Goal: Register for event/course

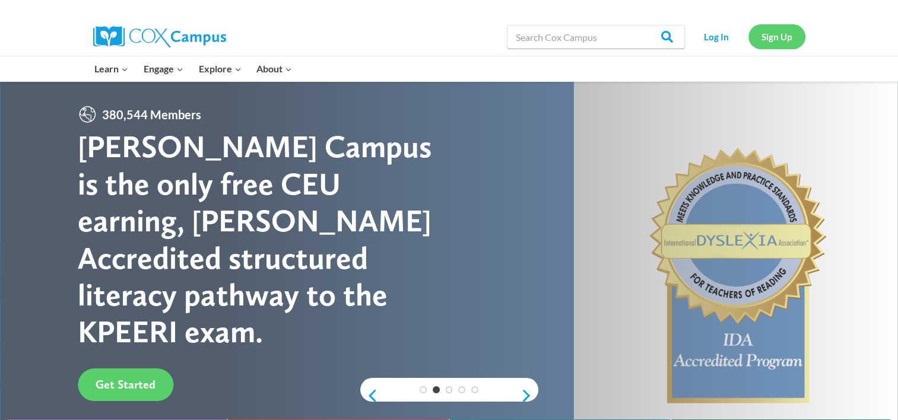
click at [773, 26] on link "Sign Up" at bounding box center [776, 36] width 57 height 24
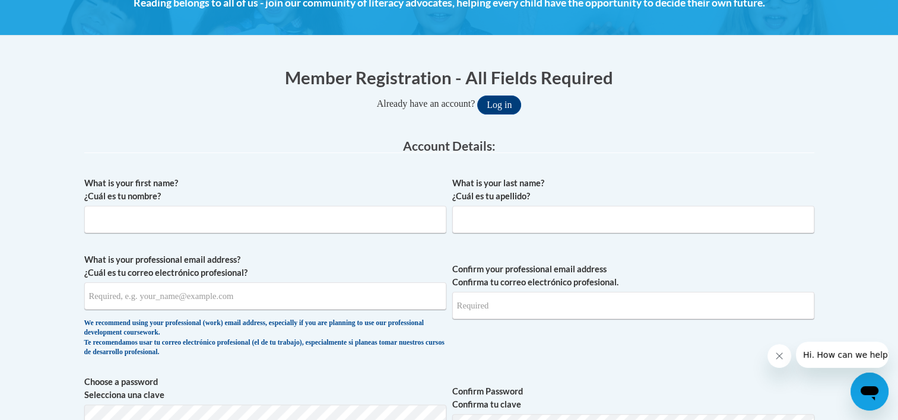
scroll to position [189, 0]
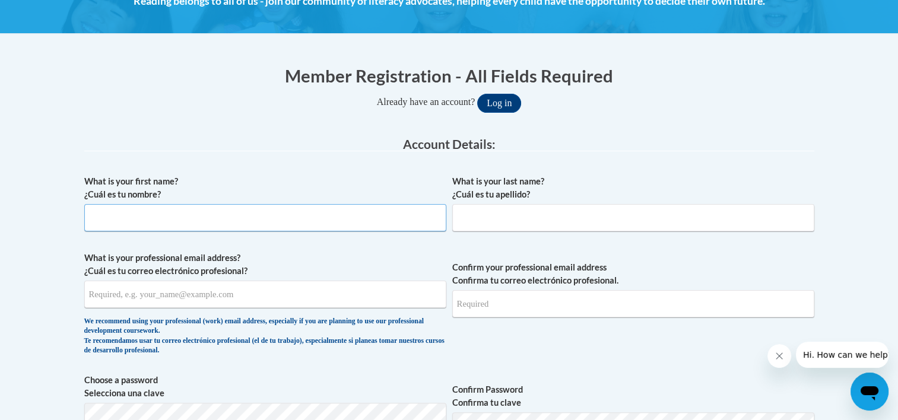
click at [155, 221] on input "What is your first name? ¿Cuál es tu nombre?" at bounding box center [265, 217] width 362 height 27
type input "Drew"
type input "Sofield"
type input "drewsofield542@gmail.com"
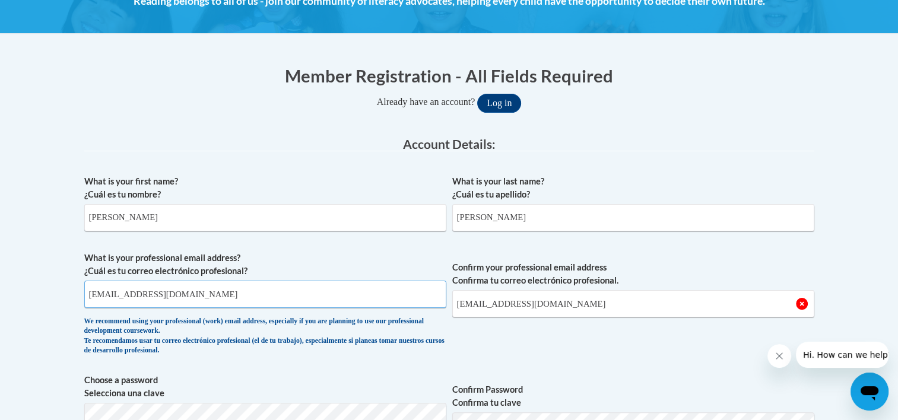
click at [224, 291] on input "drewsofield542@gmail.com" at bounding box center [265, 294] width 362 height 27
type input "d"
type input "dwsofield@yhc.edu"
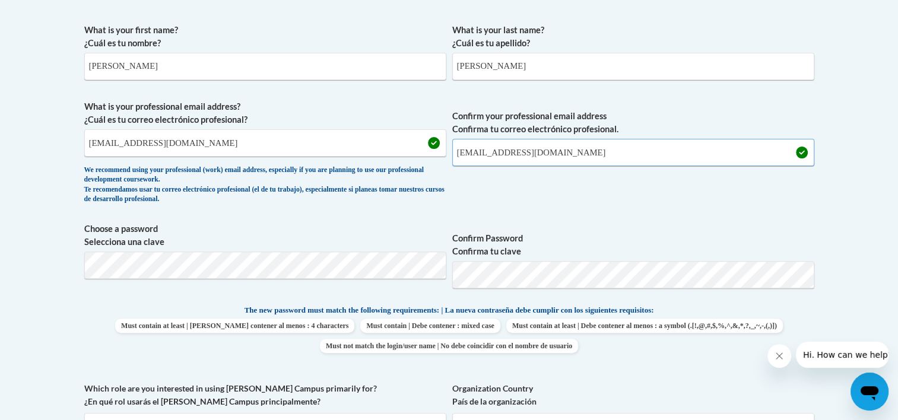
scroll to position [355, 0]
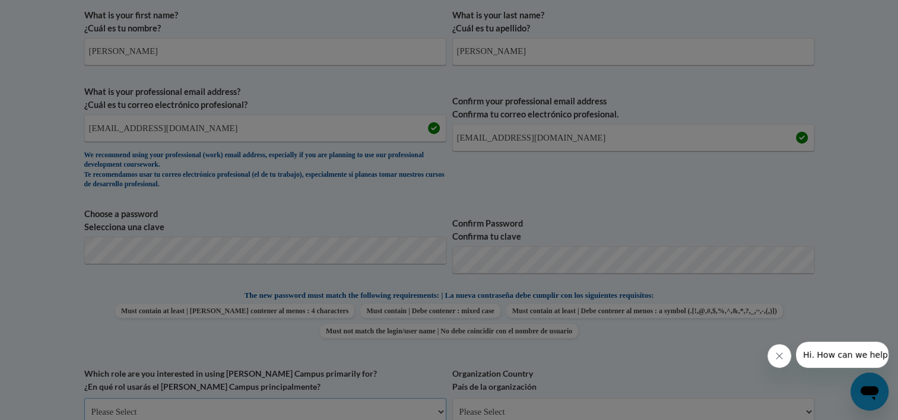
scroll to position [361, 0]
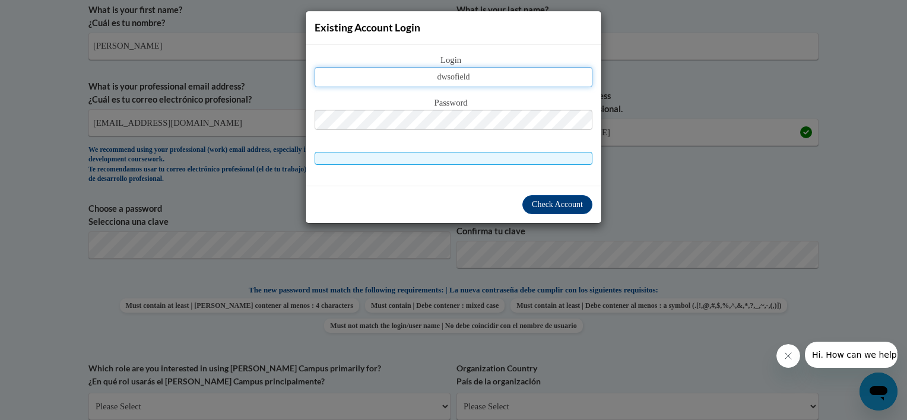
type input "dwsofield@yhc.edu"
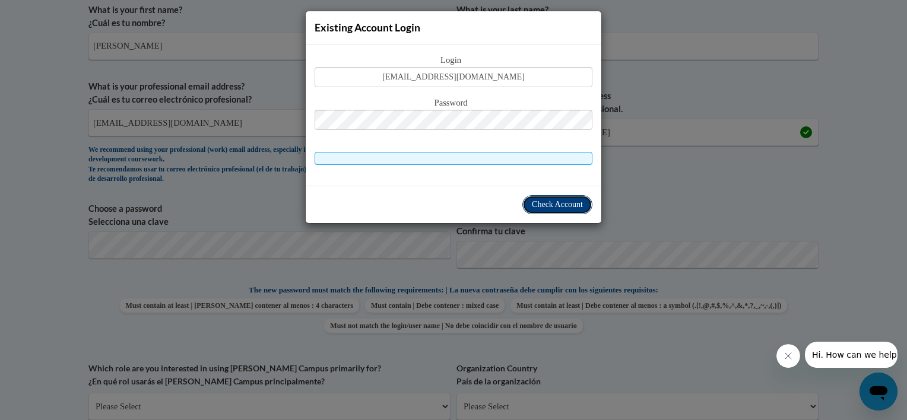
click at [544, 200] on span "Check Account" at bounding box center [557, 204] width 51 height 9
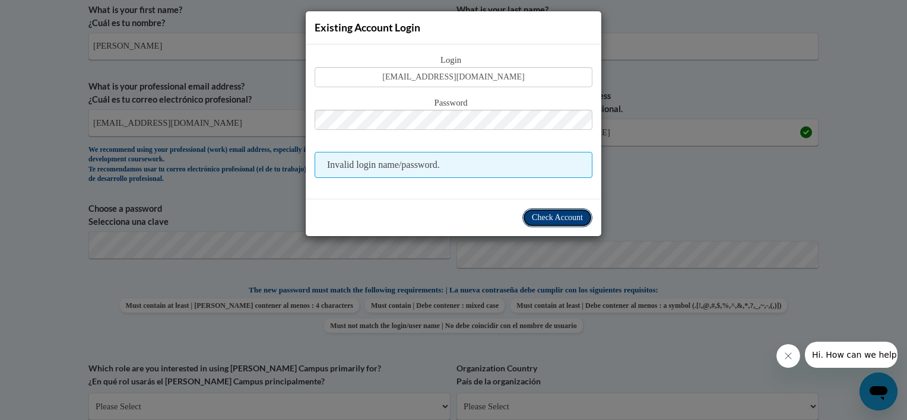
click at [555, 220] on span "Check Account" at bounding box center [557, 217] width 51 height 9
click at [555, 213] on span "Check Account" at bounding box center [557, 217] width 51 height 9
click at [615, 53] on div "Existing Account Login Login dwsofield@yhc.edu Password Invalid login name/pass…" at bounding box center [453, 210] width 907 height 420
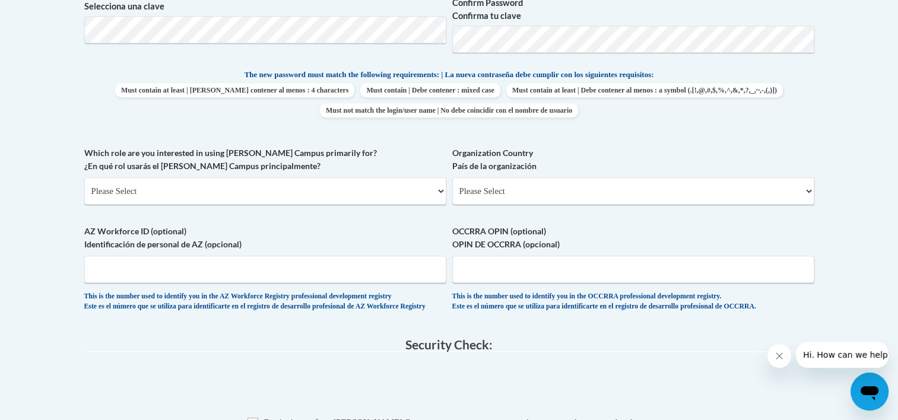
scroll to position [577, 0]
click at [340, 176] on select "Please Select College/University | Colegio/Universidad Community/Nonprofit Part…" at bounding box center [265, 189] width 362 height 27
select select "5a18ea06-2b54-4451-96f2-d152daf9eac5"
click at [84, 176] on select "Please Select College/University | Colegio/Universidad Community/Nonprofit Part…" at bounding box center [265, 189] width 362 height 27
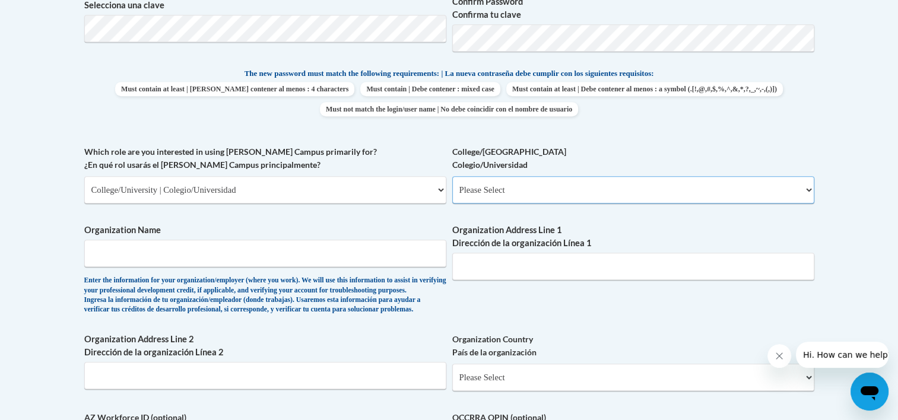
click at [517, 183] on select "Please Select College/University Staff | Empleado universitario College/Univers…" at bounding box center [633, 189] width 362 height 27
select select "99b32b07-cffc-426c-8bf6-0cd77760d84b"
click at [452, 176] on select "Please Select College/University Staff | Empleado universitario College/Univers…" at bounding box center [633, 189] width 362 height 27
click at [254, 253] on input "Organization Name" at bounding box center [265, 253] width 362 height 27
type input "Young Harris College"
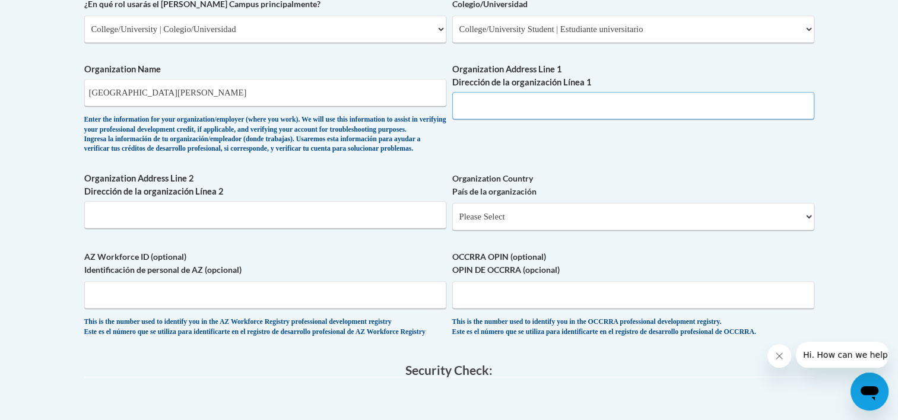
scroll to position [739, 0]
click at [432, 221] on input "Organization Address Line 2 Dirección de la organización Línea 2" at bounding box center [265, 214] width 362 height 27
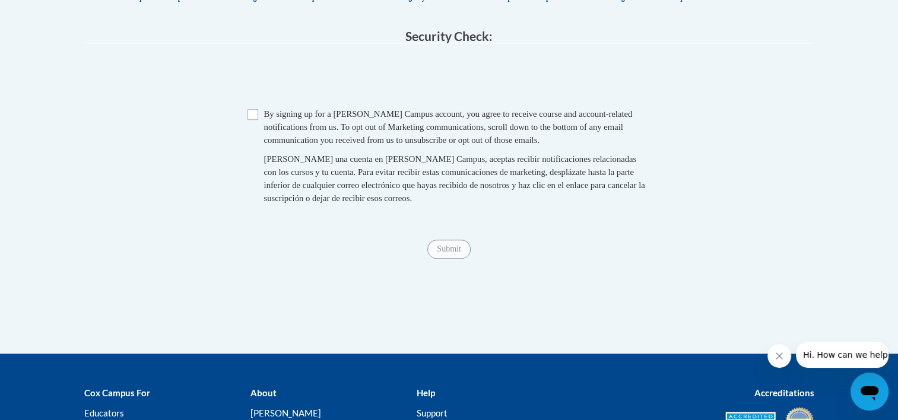
scroll to position [1075, 0]
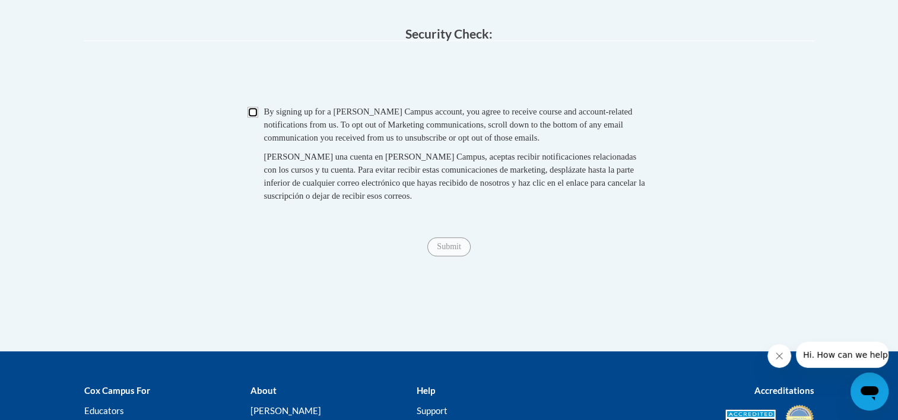
click at [249, 117] on input "Checkbox" at bounding box center [252, 112] width 11 height 11
checkbox input "true"
click at [433, 256] on input "Submit" at bounding box center [448, 246] width 43 height 19
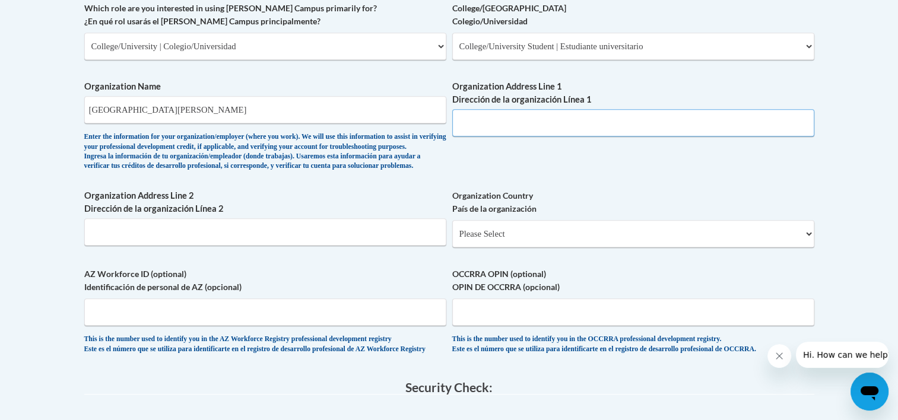
scroll to position [719, 0]
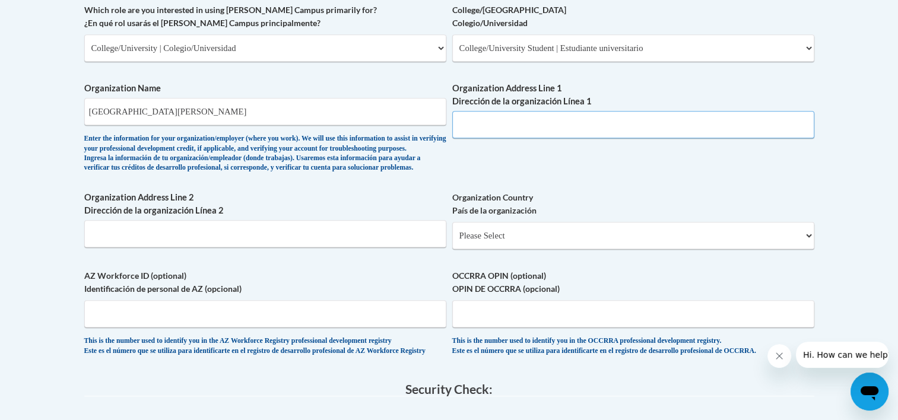
paste input "1 College St, Young Harris, GA 30582"
type input "1 College St, Young Harris, GA 30582"
click at [449, 190] on div "What is your first name? ¿Cuál es tu nombre? Drew What is your last name? ¿Cuál…" at bounding box center [449, 3] width 730 height 729
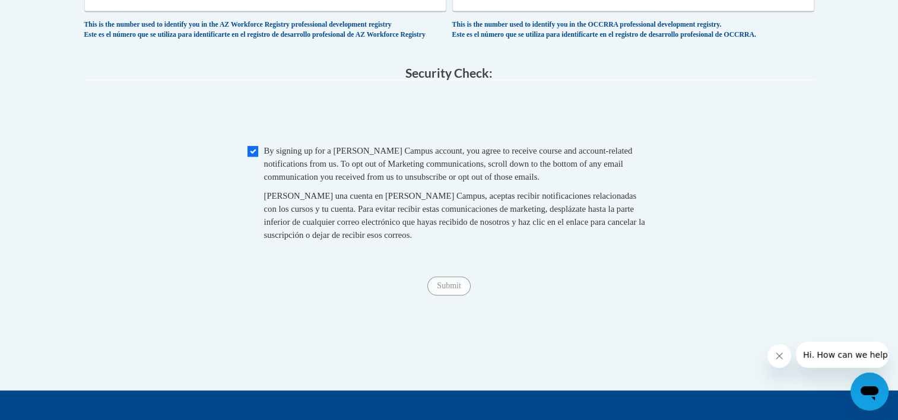
scroll to position [1040, 0]
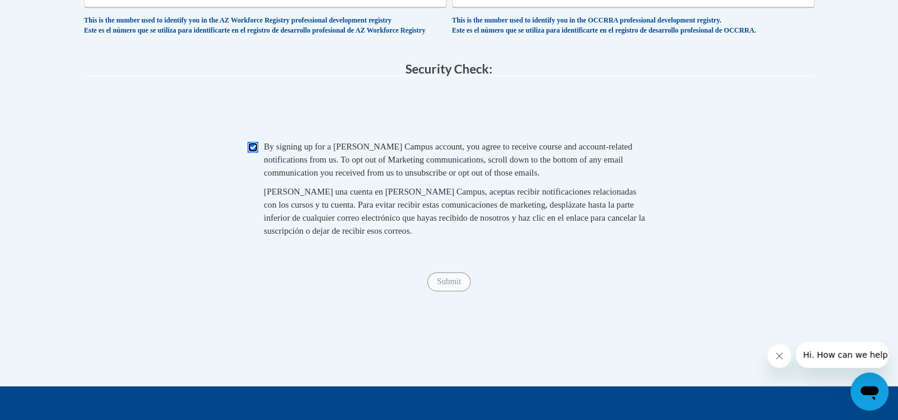
click at [250, 152] on input "Checkbox" at bounding box center [252, 147] width 11 height 11
checkbox input "true"
click at [446, 291] on input "Submit" at bounding box center [448, 281] width 43 height 19
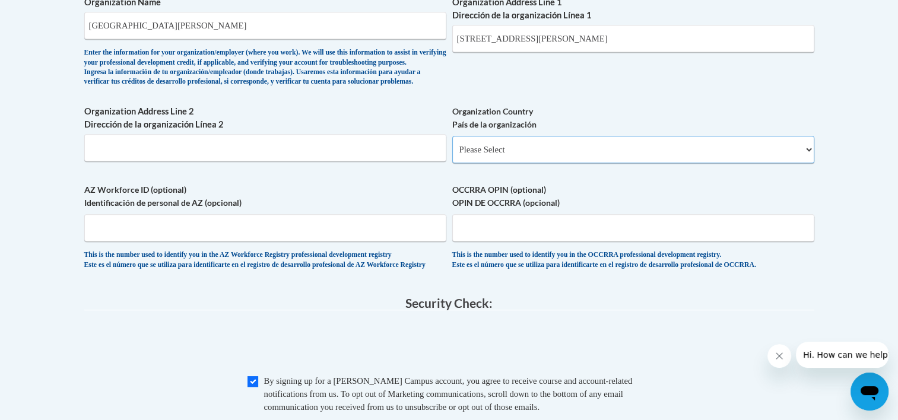
scroll to position [804, 0]
click at [571, 164] on select "Please Select United States | Estados Unidos Outside of the United States | Fue…" at bounding box center [633, 150] width 362 height 27
select select "ad49bcad-a171-4b2e-b99c-48b446064914"
click at [452, 156] on select "Please Select United States | Estados Unidos Outside of the United States | Fue…" at bounding box center [633, 150] width 362 height 27
select select
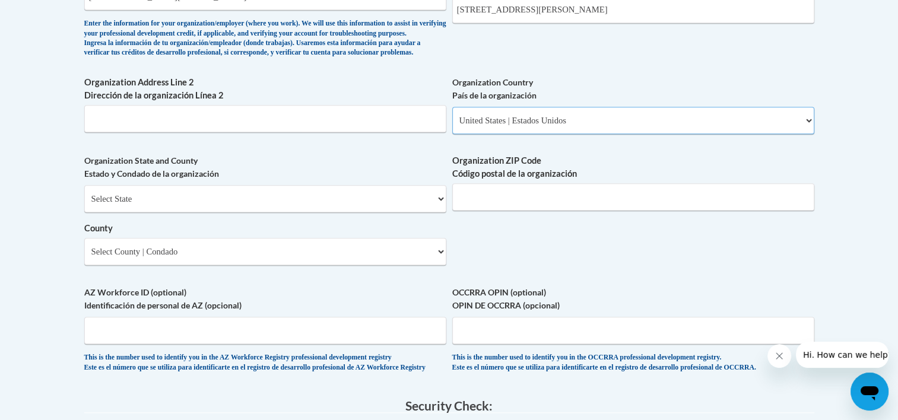
scroll to position [838, 0]
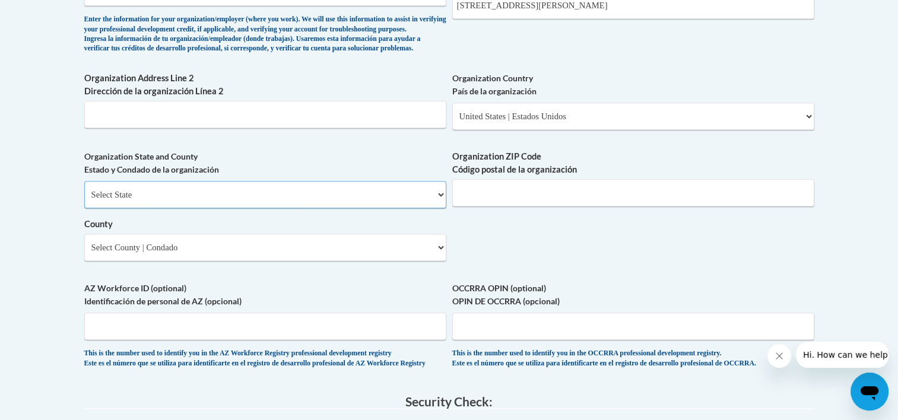
click at [376, 206] on select "Select State Alabama Alaska Arizona Arkansas California Colorado Connecticut De…" at bounding box center [265, 194] width 362 height 27
select select "Georgia"
click at [84, 200] on select "Select State Alabama Alaska Arizona Arkansas California Colorado Connecticut De…" at bounding box center [265, 194] width 362 height 27
click at [478, 202] on input "Organization ZIP Code Código postal de la organización" at bounding box center [633, 192] width 362 height 27
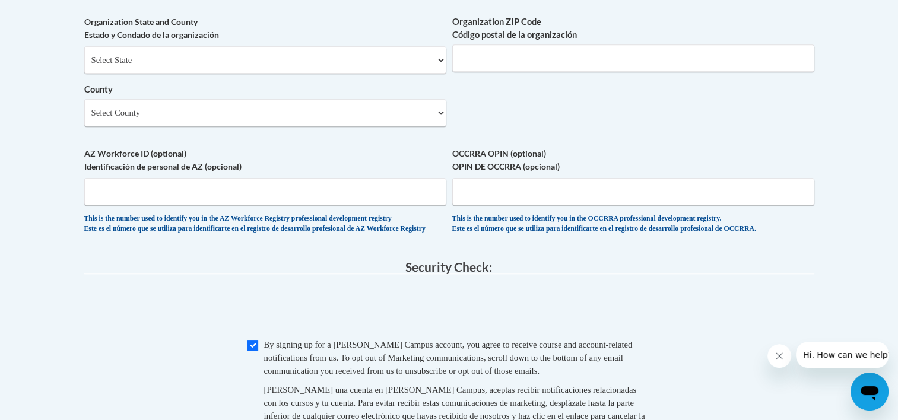
scroll to position [971, 0]
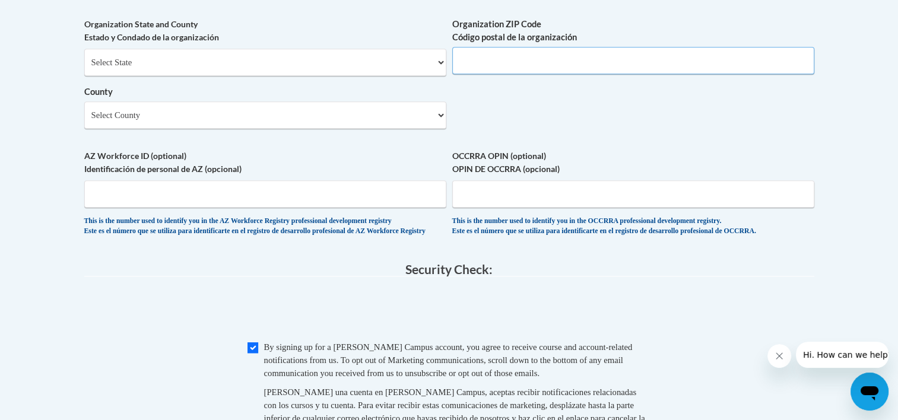
click at [515, 74] on input "Organization ZIP Code Código postal de la organización" at bounding box center [633, 60] width 362 height 27
type input "30582"
click at [414, 129] on select "Select County Appling Atkinson Bacon Baker Baldwin Banks Barrow Bartow Ben Hill…" at bounding box center [265, 114] width 362 height 27
select select "Towns"
click at [84, 120] on select "Select County Appling Atkinson Bacon Baker Baldwin Banks Barrow Bartow Ben Hill…" at bounding box center [265, 114] width 362 height 27
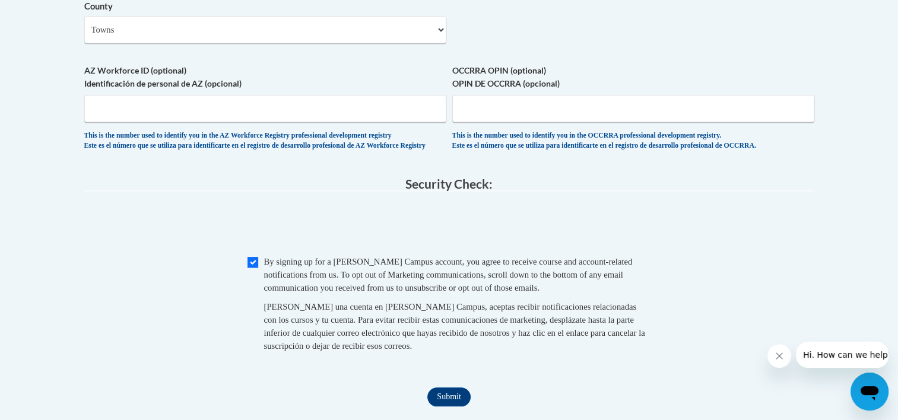
scroll to position [1132, 0]
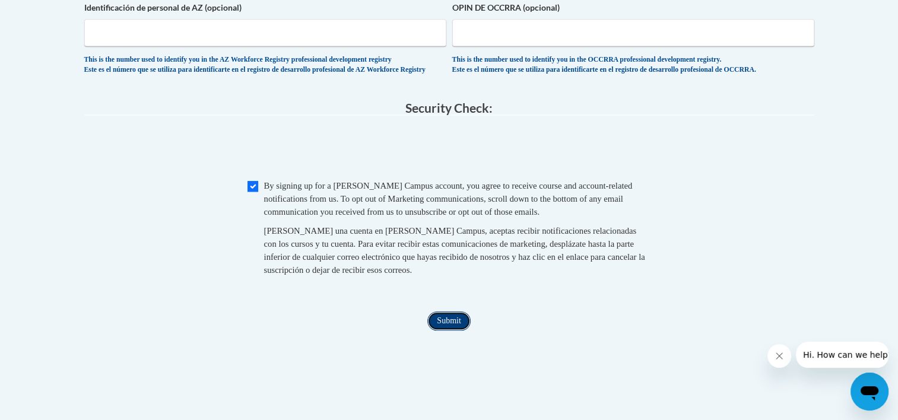
click at [456, 331] on input "Submit" at bounding box center [448, 321] width 43 height 19
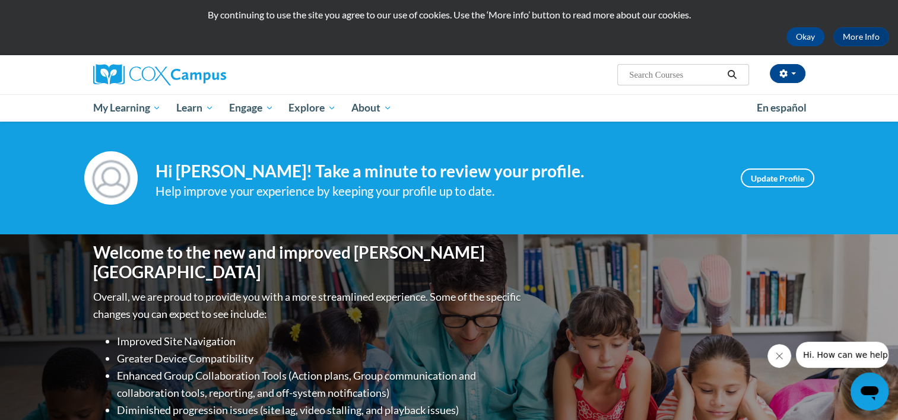
scroll to position [33, 0]
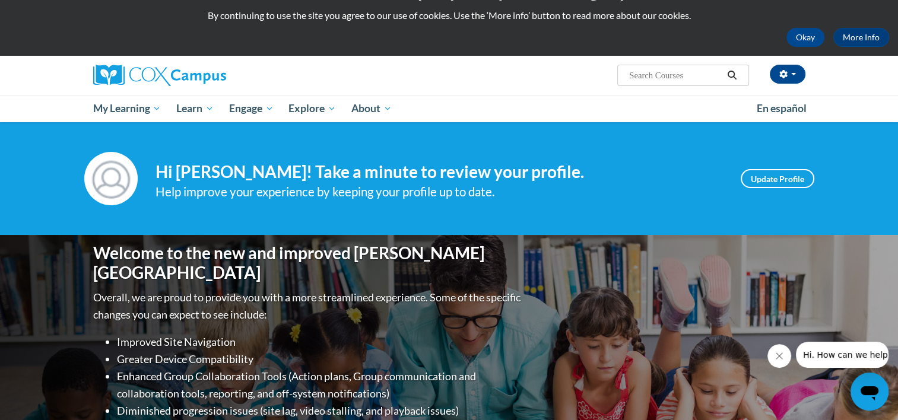
click at [643, 78] on input "Search..." at bounding box center [675, 75] width 95 height 14
type input "emergent literacy"
click at [727, 74] on icon "Search" at bounding box center [731, 75] width 11 height 9
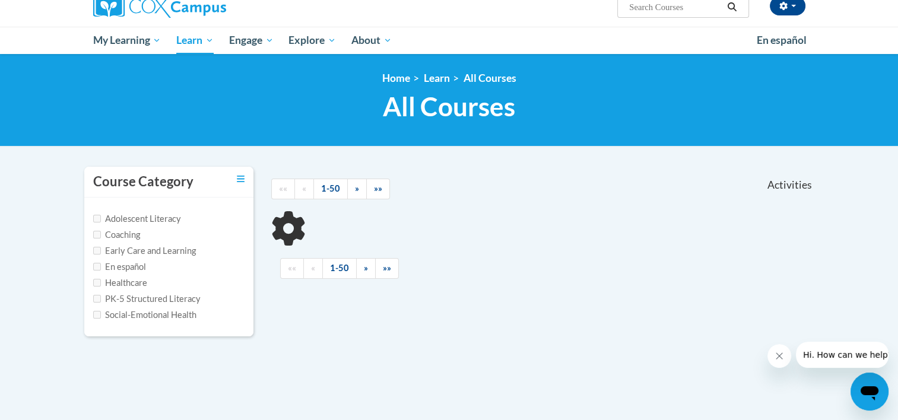
scroll to position [104, 0]
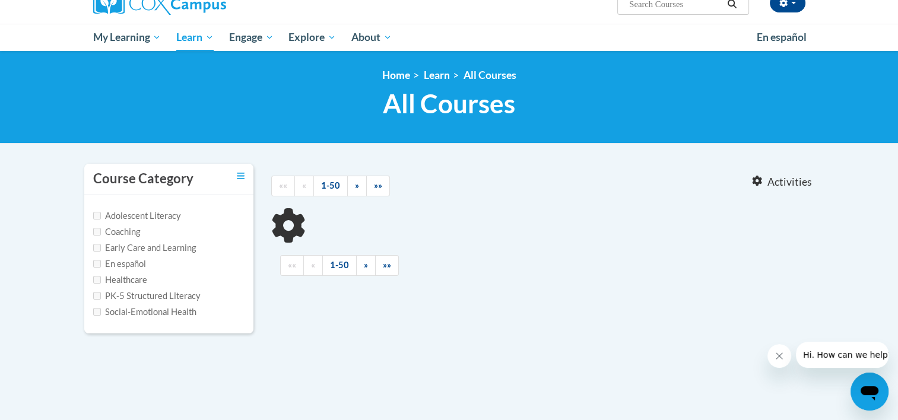
type input "emergent literacy"
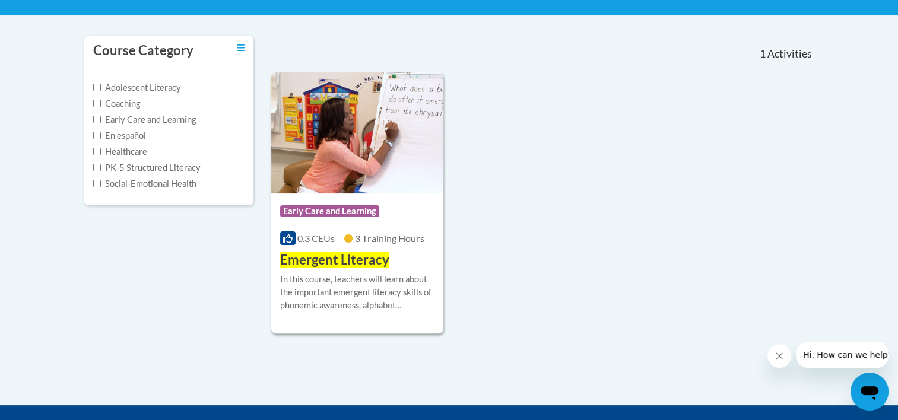
scroll to position [249, 0]
